Goal: Information Seeking & Learning: Learn about a topic

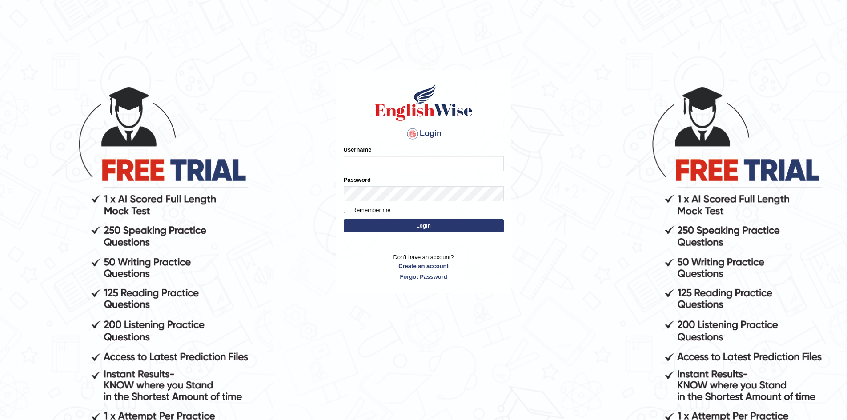
type input "Aliceenyonam"
click at [383, 225] on button "Login" at bounding box center [424, 225] width 160 height 13
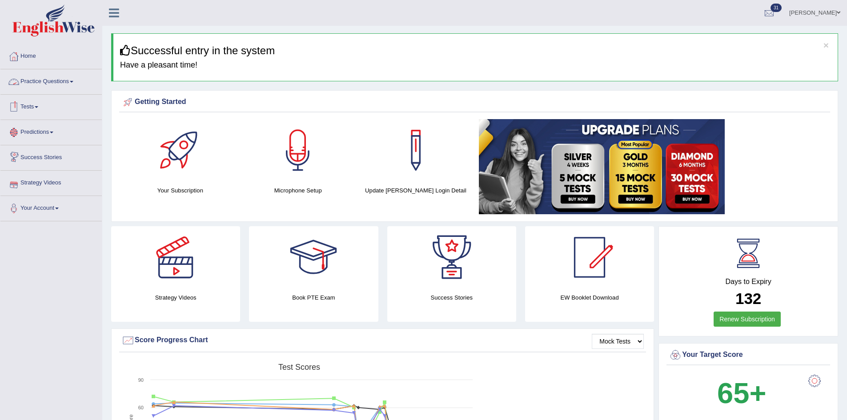
click at [42, 77] on link "Practice Questions" at bounding box center [50, 80] width 101 height 22
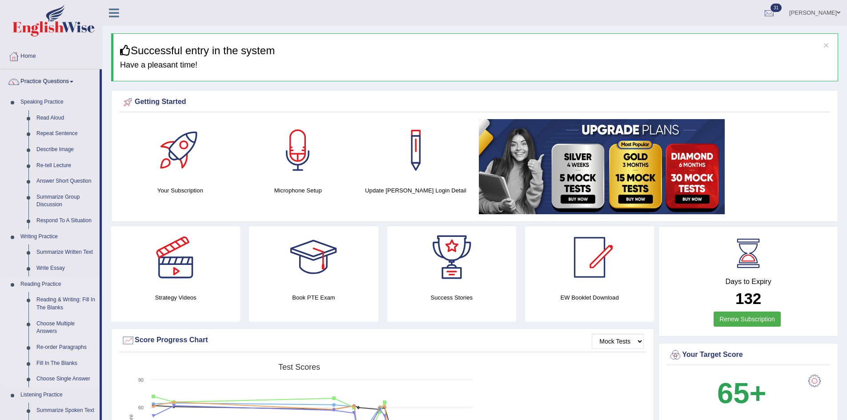
click at [54, 303] on link "Reading & Writing: Fill In The Blanks" at bounding box center [65, 304] width 67 height 24
click at [54, 303] on ul "Speaking Practice Read Aloud Repeat Sentence Describe Image Re-tell Lecture Ans…" at bounding box center [49, 262] width 99 height 337
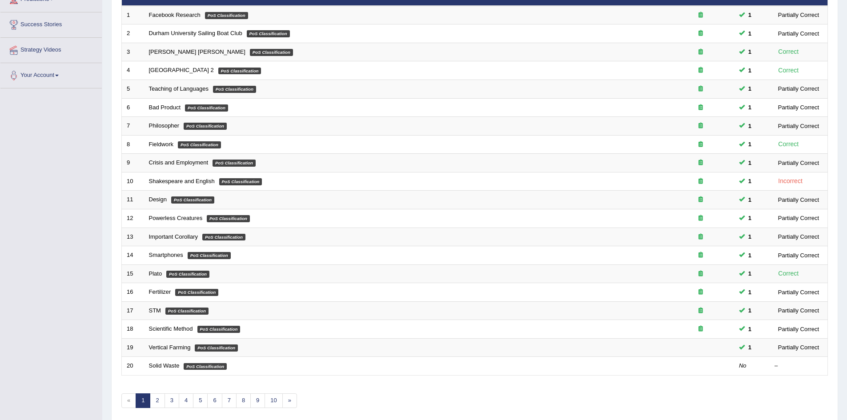
scroll to position [169, 0]
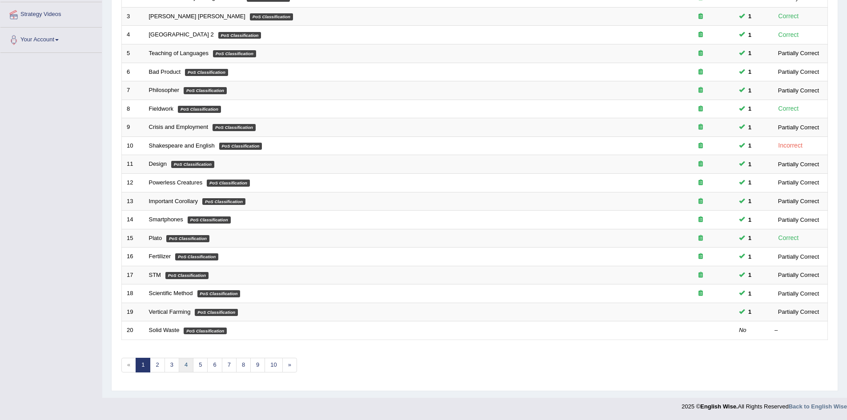
click at [187, 363] on link "4" at bounding box center [186, 365] width 15 height 15
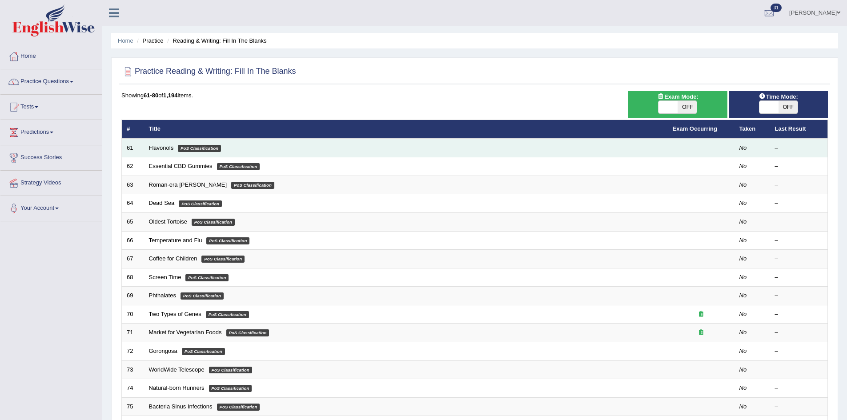
drag, startPoint x: 367, startPoint y: 148, endPoint x: 291, endPoint y: 149, distance: 76.5
click at [357, 149] on td "Flavonols PoS Classification" at bounding box center [406, 148] width 524 height 19
click at [157, 148] on link "Flavonols" at bounding box center [161, 148] width 25 height 7
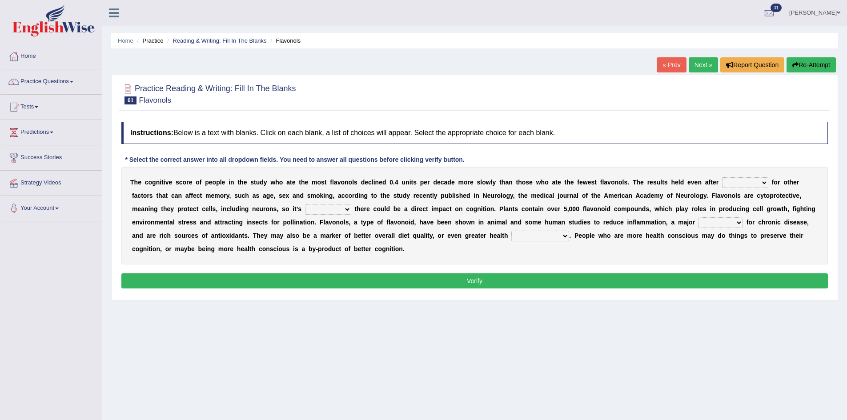
click at [769, 180] on select "consulting adjusting automating advertising" at bounding box center [745, 182] width 46 height 11
select select "advertising"
click at [755, 178] on select "consulting adjusting automating advertising" at bounding box center [745, 182] width 46 height 11
click at [351, 207] on select "irresistible purposeful plausible detrimental" at bounding box center [328, 209] width 46 height 11
select select "plausible"
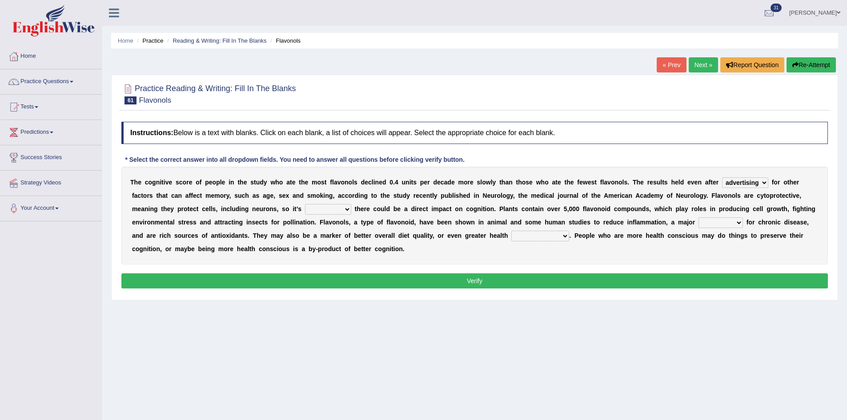
click at [351, 205] on select "irresistible purposeful plausible detrimental" at bounding box center [328, 209] width 46 height 11
click at [699, 228] on select "nuance module fact trigger" at bounding box center [721, 223] width 44 height 11
select select "trigger"
click at [699, 228] on select "nuance module fact trigger" at bounding box center [721, 223] width 44 height 11
click at [569, 235] on select "intervention cognition protection consciousness" at bounding box center [541, 236] width 58 height 11
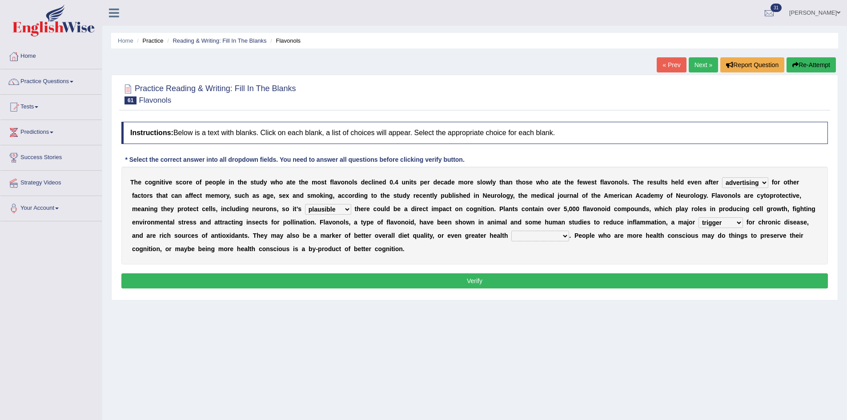
select select "intervention"
click at [569, 231] on select "intervention cognition protection consciousness" at bounding box center [541, 236] width 58 height 11
click at [555, 284] on button "Verify" at bounding box center [474, 281] width 707 height 15
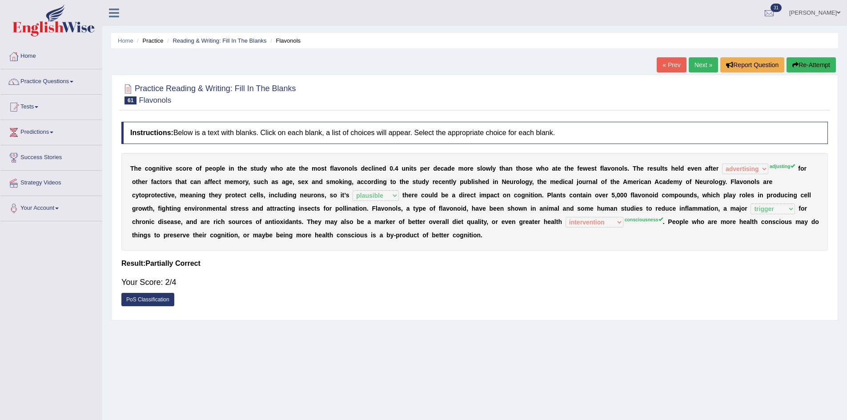
click at [691, 61] on link "Next »" at bounding box center [703, 64] width 29 height 15
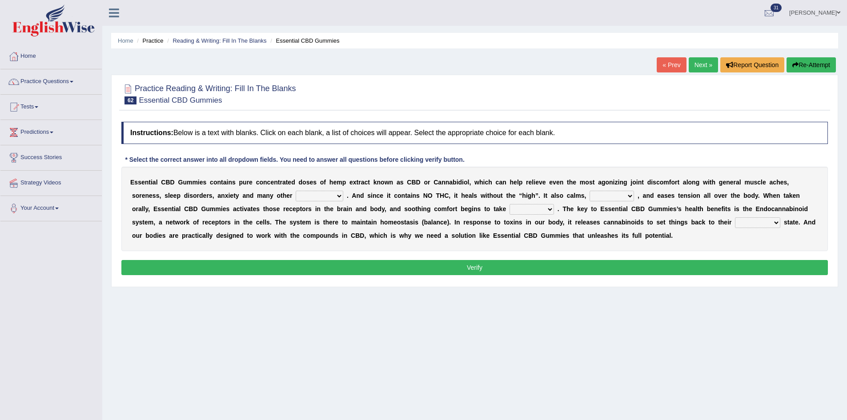
click at [334, 193] on select "pains phenomena poisons ailments" at bounding box center [320, 196] width 48 height 11
select select "phenomena"
click at [304, 191] on select "pains phenomena poisons ailments" at bounding box center [320, 196] width 48 height 11
click at [634, 195] on select "excites relaxes cures digests" at bounding box center [612, 196] width 44 height 11
select select "relaxes"
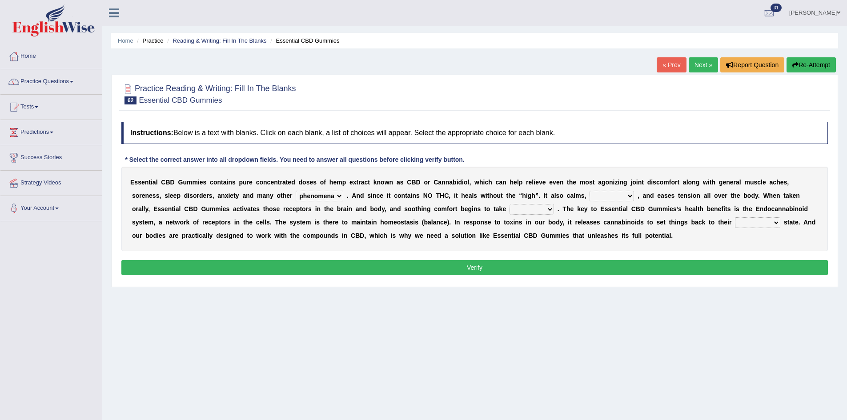
click at [608, 191] on select "excites relaxes cures digests" at bounding box center [612, 196] width 44 height 11
click at [554, 209] on select "it formation in form" at bounding box center [532, 209] width 44 height 11
select select "form"
click at [547, 205] on select "it formation in form" at bounding box center [532, 209] width 44 height 11
click at [735, 228] on select "new next substantial natural" at bounding box center [757, 223] width 45 height 11
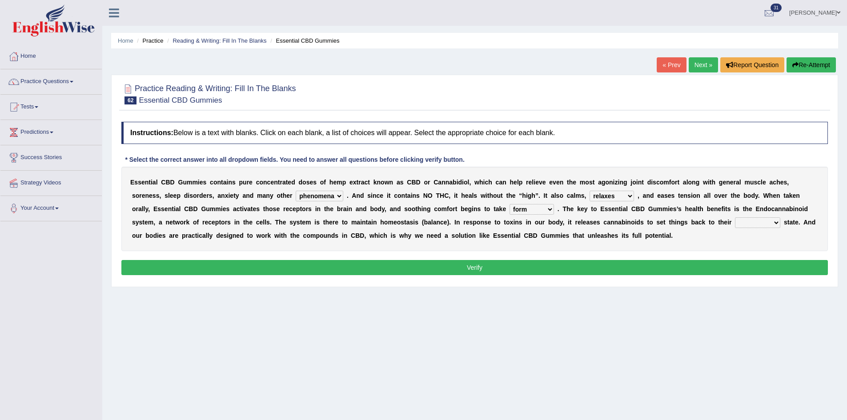
select select "natural"
click at [735, 228] on select "new next substantial natural" at bounding box center [757, 223] width 45 height 11
click at [171, 268] on button "Verify" at bounding box center [474, 267] width 707 height 15
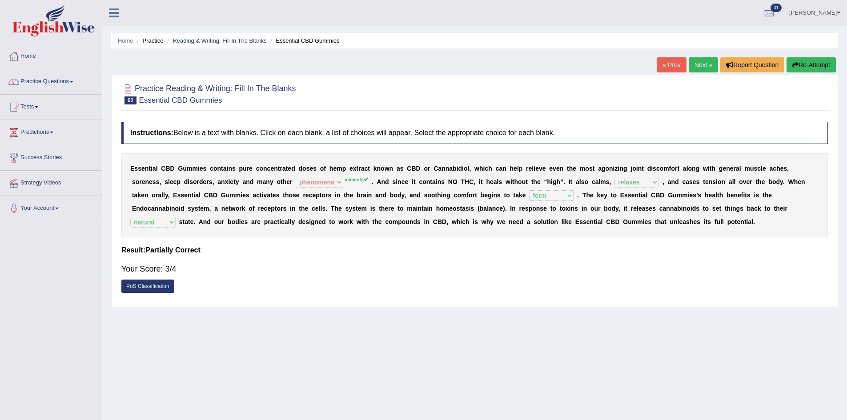
click at [694, 63] on link "Next »" at bounding box center [703, 64] width 29 height 15
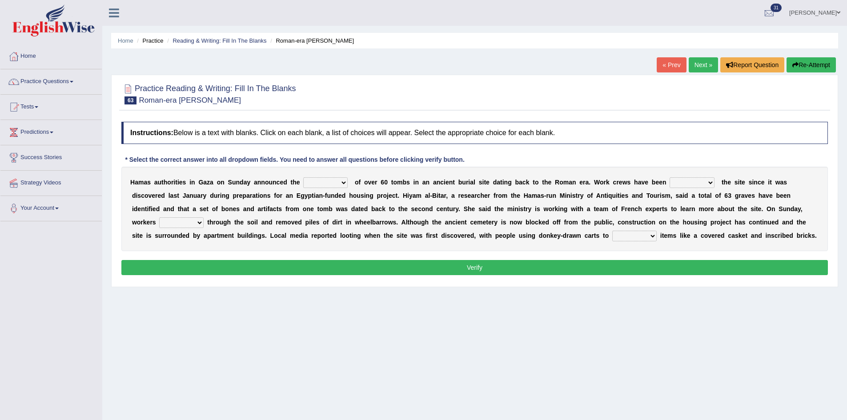
click at [321, 182] on select "downturn discovery creation disability" at bounding box center [325, 182] width 44 height 11
select select "downturn"
click at [310, 178] on select "downturn discovery creation disability" at bounding box center [325, 182] width 44 height 11
click at [706, 183] on select "destroying heralding excavating founding" at bounding box center [692, 182] width 45 height 11
select select "destroying"
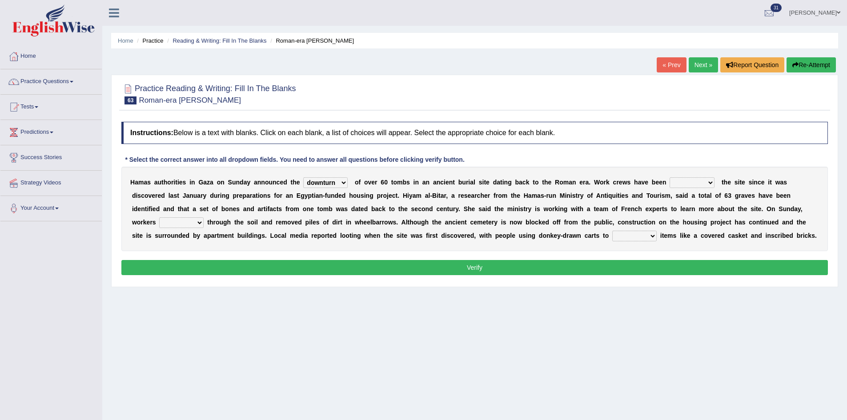
click at [693, 178] on select "destroying heralding excavating founding" at bounding box center [692, 182] width 45 height 11
click at [204, 222] on select "irritated mimicked sifted sipped" at bounding box center [181, 223] width 44 height 11
select select "mimicked"
click at [201, 218] on select "irritated mimicked sifted sipped" at bounding box center [181, 223] width 44 height 11
click at [657, 236] on select "haul away go away pull back cheer up" at bounding box center [635, 236] width 44 height 11
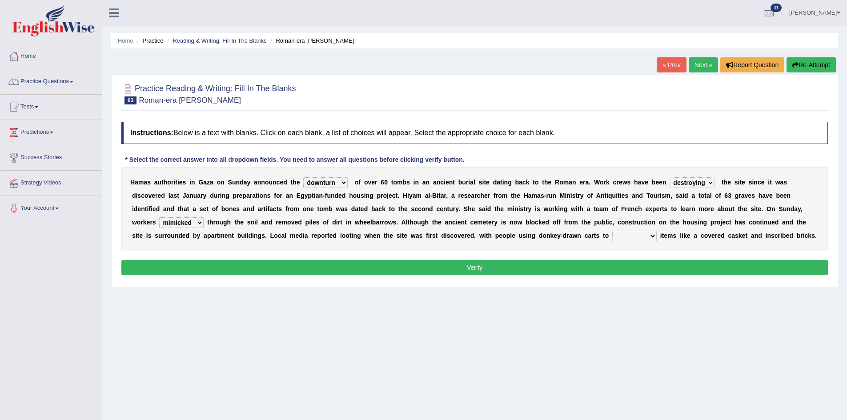
select select "pull back"
click at [657, 231] on select "haul away go away pull back cheer up" at bounding box center [635, 236] width 44 height 11
click at [716, 275] on button "Verify" at bounding box center [474, 267] width 707 height 15
